Goal: Task Accomplishment & Management: Manage account settings

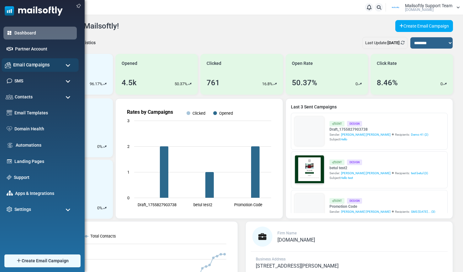
click at [60, 65] on div "Email Campaigns" at bounding box center [40, 64] width 77 height 13
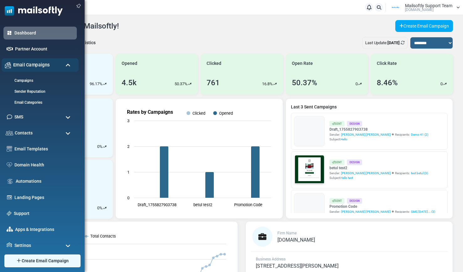
click at [60, 65] on div "Email Campaigns" at bounding box center [40, 64] width 77 height 13
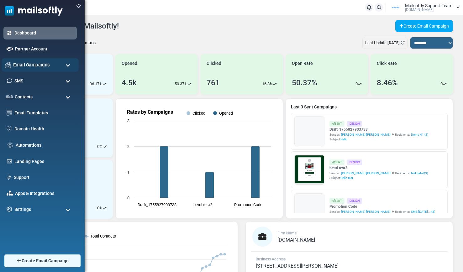
click at [69, 69] on div "Email Campaigns" at bounding box center [40, 64] width 77 height 13
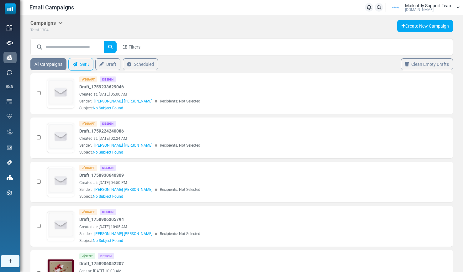
click at [79, 63] on link "Sent" at bounding box center [80, 64] width 25 height 13
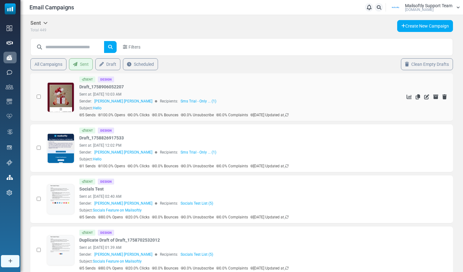
click at [54, 105] on link at bounding box center [60, 114] width 27 height 65
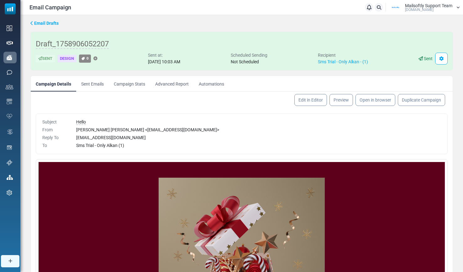
click at [128, 85] on link "Campaign Stats" at bounding box center [129, 84] width 41 height 16
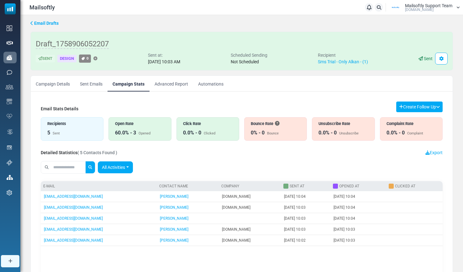
click at [133, 168] on link "All Activities" at bounding box center [115, 167] width 35 height 12
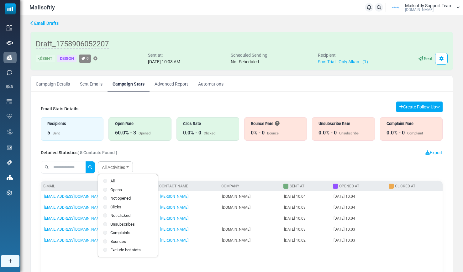
click at [162, 145] on div "Email Stats Details Create Follow Up Create a list from Filter Results Create a…" at bounding box center [242, 218] width 402 height 233
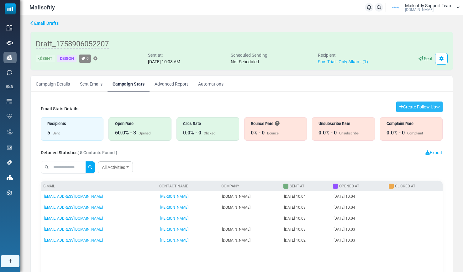
click at [438, 108] on button "Create Follow Up" at bounding box center [419, 107] width 46 height 11
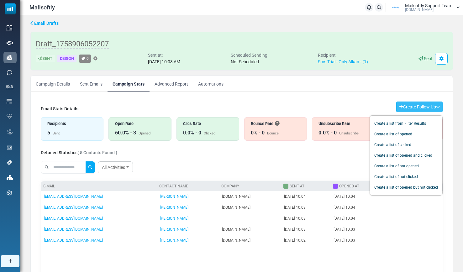
click at [181, 88] on link "Advanced Report" at bounding box center [172, 84] width 44 height 16
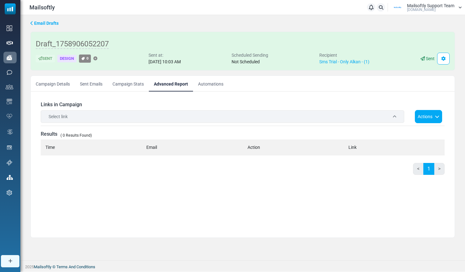
click at [171, 112] on div "Select link" at bounding box center [223, 116] width 364 height 13
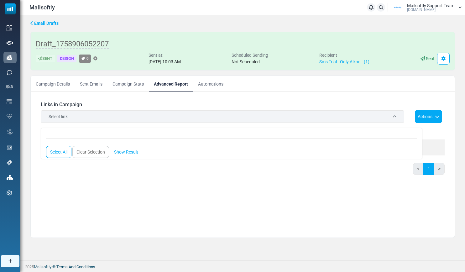
click at [159, 108] on div "Links in Campaign Select link Select All Clear Selection Show Result () Actions…" at bounding box center [243, 165] width 414 height 136
click at [397, 116] on div "Select link" at bounding box center [223, 116] width 364 height 13
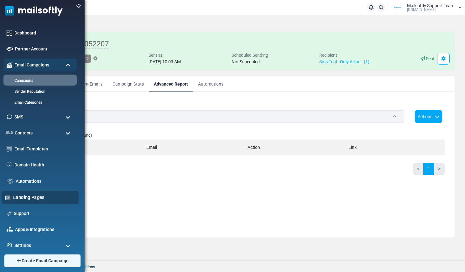
click at [29, 199] on link "Landing Pages" at bounding box center [44, 197] width 62 height 7
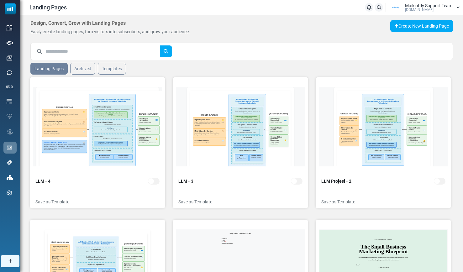
click at [97, 54] on input "text" at bounding box center [102, 51] width 114 height 12
click at [160, 45] on button "submit" at bounding box center [166, 51] width 13 height 12
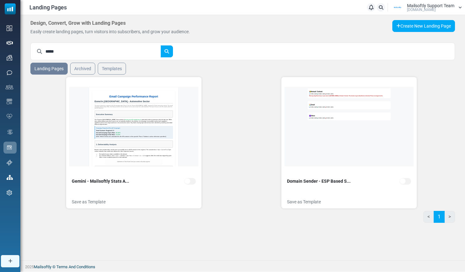
drag, startPoint x: 62, startPoint y: 51, endPoint x: 47, endPoint y: 51, distance: 15.7
click at [48, 52] on input "*****" at bounding box center [102, 51] width 115 height 12
type input "*"
click at [161, 45] on button "submit" at bounding box center [167, 51] width 13 height 12
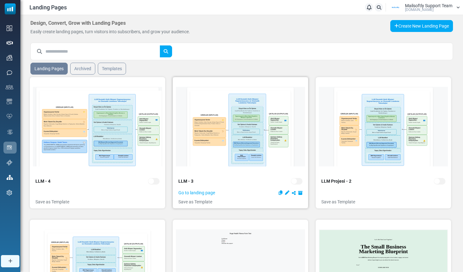
scroll to position [114, 0]
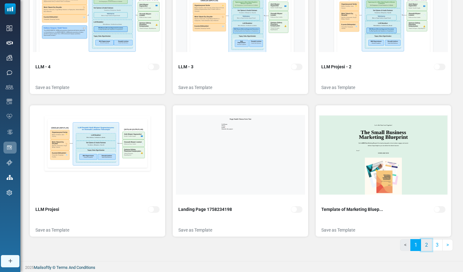
click at [426, 250] on link "2" at bounding box center [426, 245] width 11 height 12
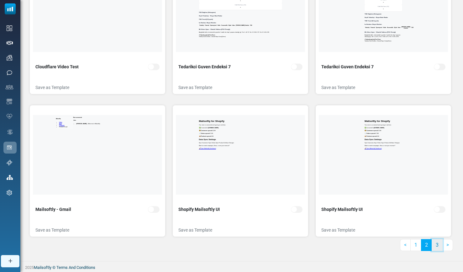
click at [435, 245] on link "3" at bounding box center [437, 245] width 11 height 12
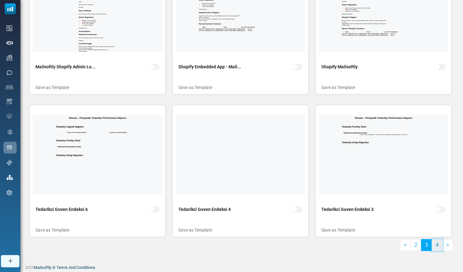
click at [437, 241] on link "4" at bounding box center [437, 245] width 11 height 12
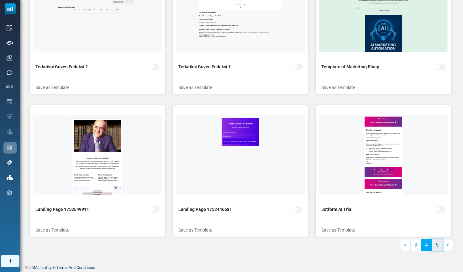
click at [439, 245] on link "5" at bounding box center [437, 245] width 11 height 12
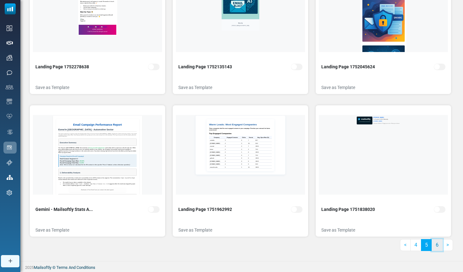
click at [436, 244] on link "6" at bounding box center [437, 245] width 11 height 12
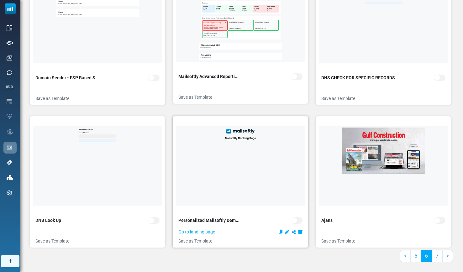
scroll to position [106, 0]
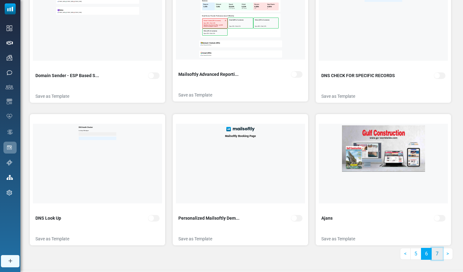
click at [441, 256] on link "7" at bounding box center [437, 254] width 11 height 12
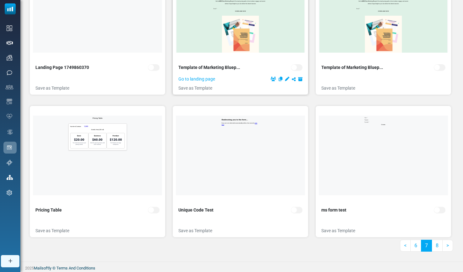
scroll to position [114, 0]
click at [416, 248] on link "6" at bounding box center [415, 245] width 11 height 12
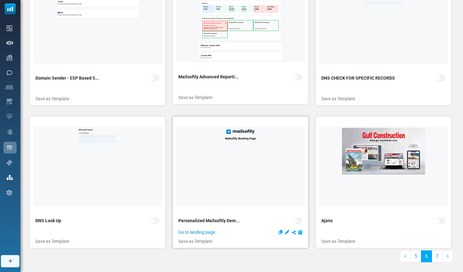
scroll to position [104, 0]
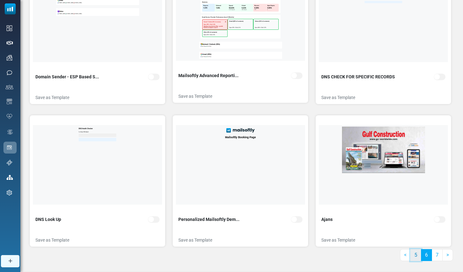
click at [417, 256] on link "5" at bounding box center [415, 255] width 11 height 12
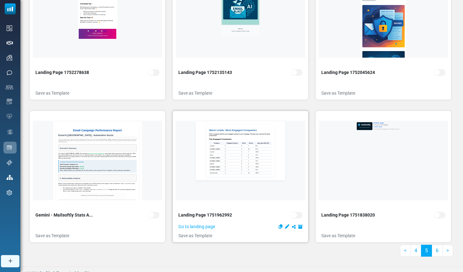
scroll to position [114, 0]
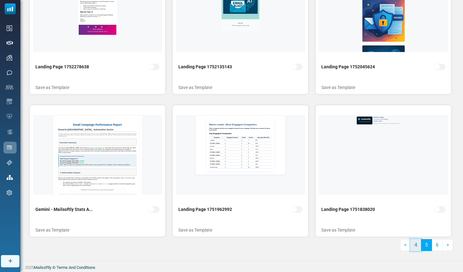
click at [416, 243] on link "4" at bounding box center [415, 245] width 11 height 12
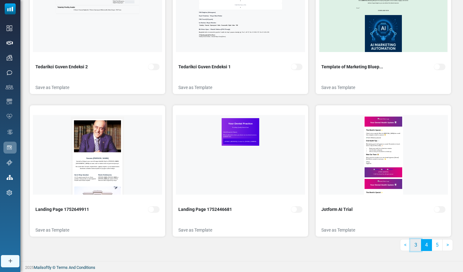
click at [415, 249] on link "3" at bounding box center [415, 245] width 11 height 12
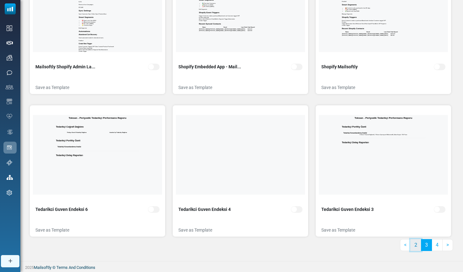
click at [414, 243] on link "2" at bounding box center [415, 245] width 11 height 12
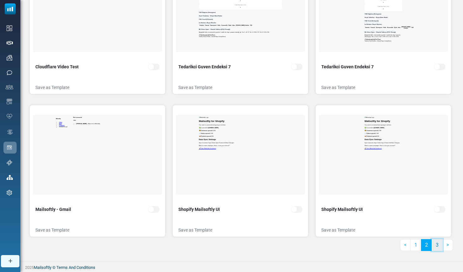
click at [437, 247] on link "3" at bounding box center [437, 245] width 11 height 12
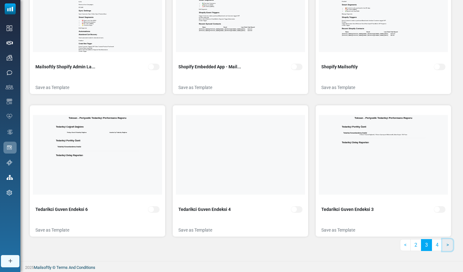
click at [445, 246] on link ">" at bounding box center [447, 245] width 11 height 12
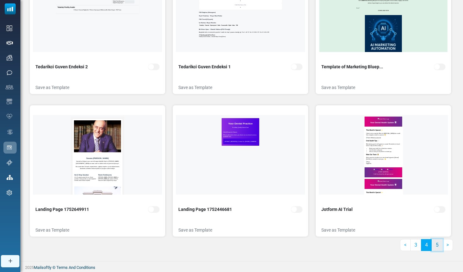
click at [439, 249] on link "5" at bounding box center [437, 245] width 11 height 12
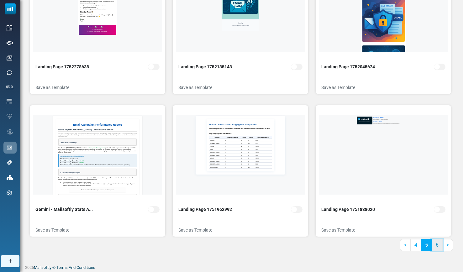
click at [435, 244] on link "6" at bounding box center [437, 245] width 11 height 12
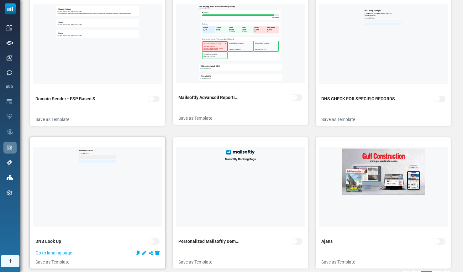
scroll to position [0, 0]
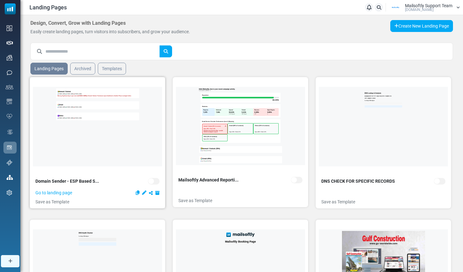
click at [144, 193] on icon at bounding box center [144, 193] width 4 height 4
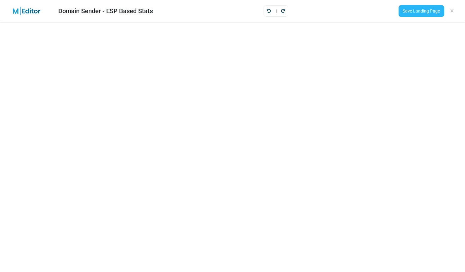
click at [407, 13] on link "Save Landing Page" at bounding box center [421, 11] width 45 height 12
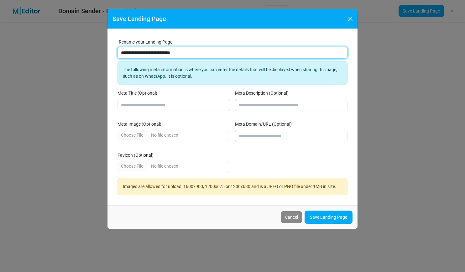
click at [206, 55] on input "**********" at bounding box center [233, 53] width 230 height 12
click at [121, 52] on input "**********" at bounding box center [233, 53] width 230 height 12
click at [213, 55] on input "**********" at bounding box center [233, 53] width 230 height 12
click at [120, 52] on input "**********" at bounding box center [233, 53] width 230 height 12
drag, startPoint x: 200, startPoint y: 52, endPoint x: 279, endPoint y: 55, distance: 78.8
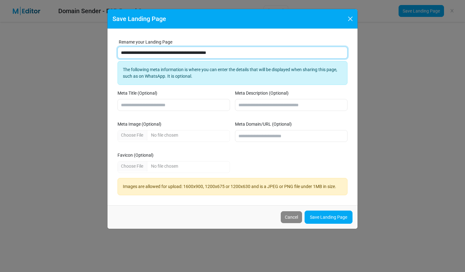
click at [276, 54] on input "**********" at bounding box center [233, 53] width 230 height 12
click at [131, 53] on input "**********" at bounding box center [233, 53] width 230 height 12
type input "**********"
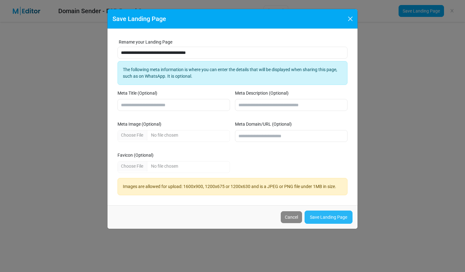
click at [323, 218] on link "Save Landing Page" at bounding box center [329, 217] width 48 height 13
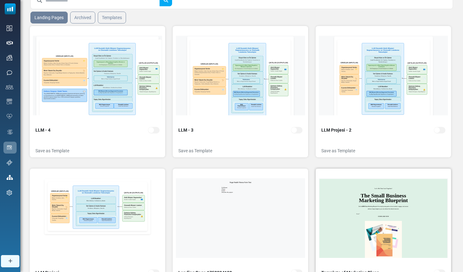
scroll to position [114, 0]
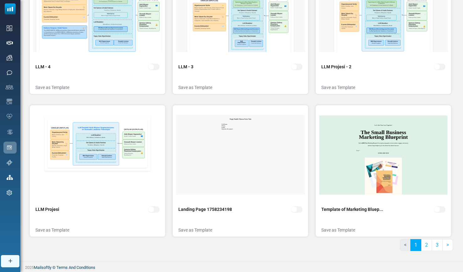
click at [438, 252] on nav "< 1 2 3 >" at bounding box center [426, 247] width 53 height 17
click at [436, 247] on link "3" at bounding box center [437, 245] width 11 height 12
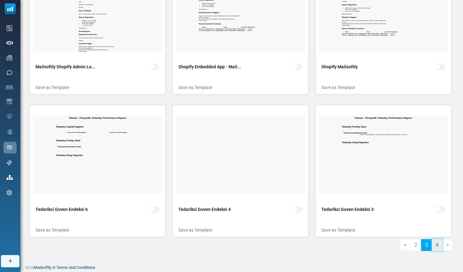
click at [438, 246] on link "4" at bounding box center [437, 245] width 11 height 12
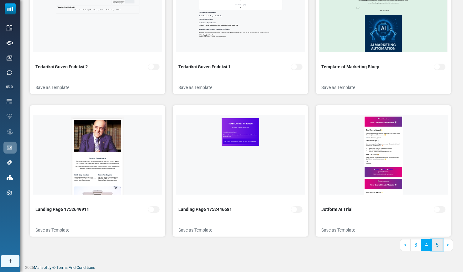
click at [437, 249] on link "5" at bounding box center [437, 245] width 11 height 12
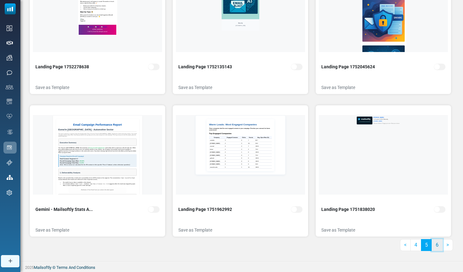
click at [438, 247] on link "6" at bounding box center [437, 245] width 11 height 12
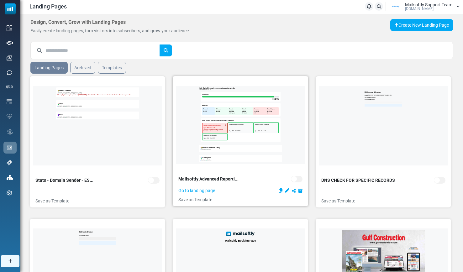
scroll to position [0, 0]
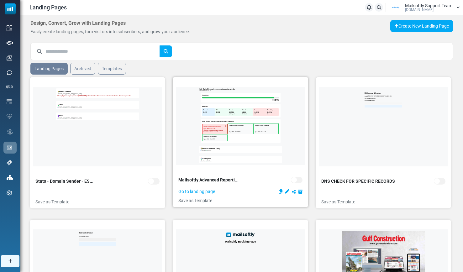
click at [287, 191] on icon at bounding box center [287, 191] width 4 height 4
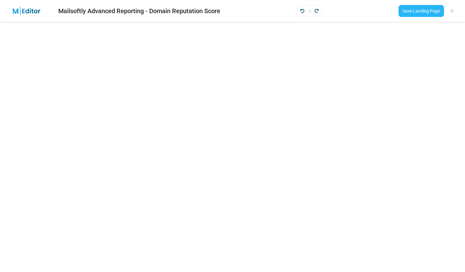
click at [414, 12] on link "Save Landing Page" at bounding box center [421, 11] width 45 height 12
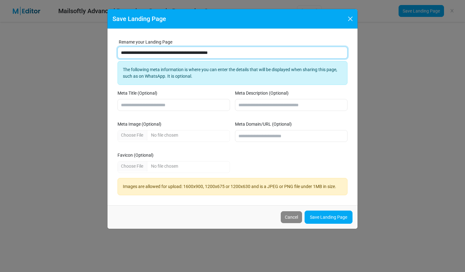
click at [249, 50] on input "**********" at bounding box center [233, 53] width 230 height 12
click at [249, 51] on input "**********" at bounding box center [233, 53] width 230 height 12
type input "**********"
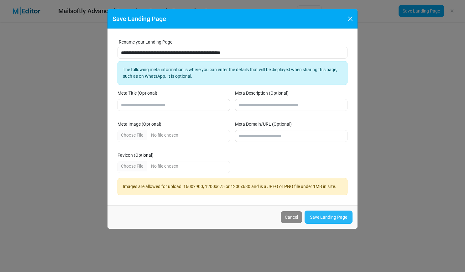
click at [313, 218] on link "Save Landing Page" at bounding box center [329, 217] width 48 height 13
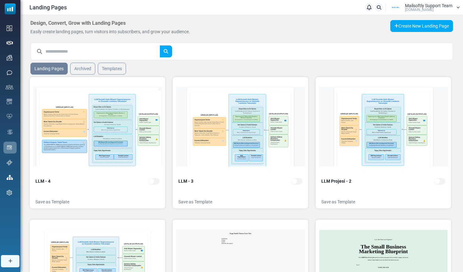
click at [71, 48] on input "text" at bounding box center [102, 51] width 114 height 12
type input "*****"
click at [160, 45] on button "submit" at bounding box center [166, 51] width 13 height 12
